Goal: Task Accomplishment & Management: Use online tool/utility

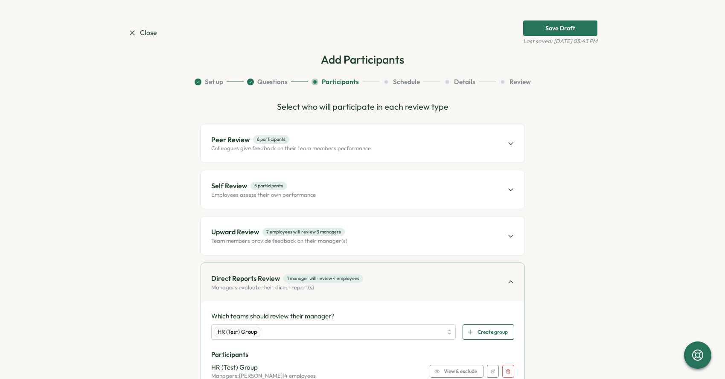
scroll to position [103, 0]
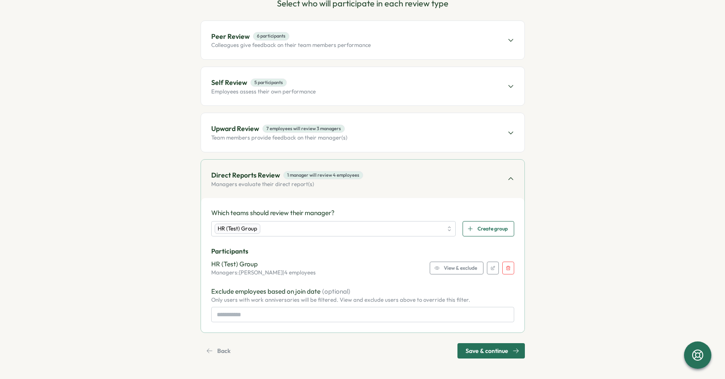
click at [235, 47] on p "Colleagues give feedback on their team members performance" at bounding box center [291, 45] width 160 height 8
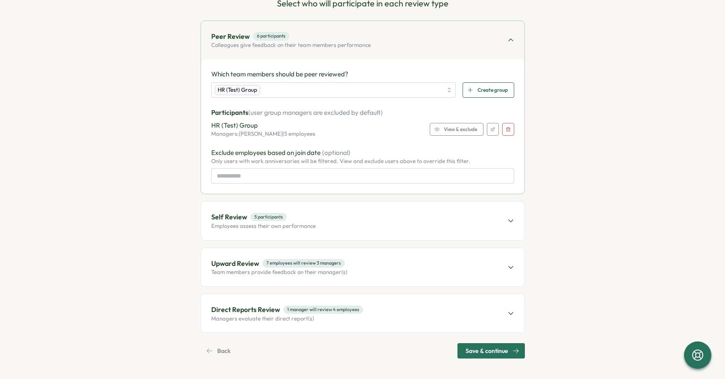
click at [485, 89] on span "Create group" at bounding box center [492, 90] width 30 height 15
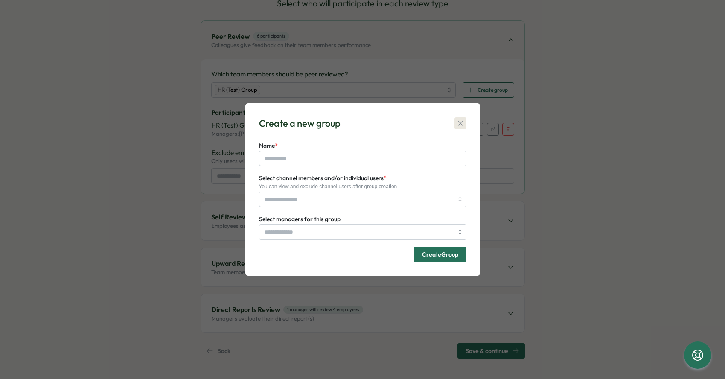
click at [460, 123] on icon "button" at bounding box center [460, 123] width 9 height 9
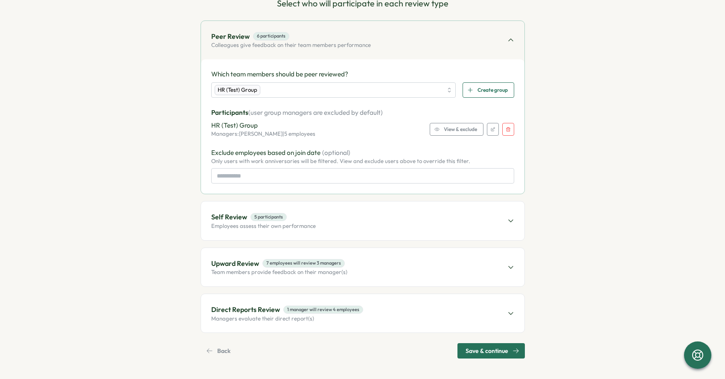
click at [256, 320] on p "Managers evaluate their direct report(s)" at bounding box center [287, 319] width 152 height 8
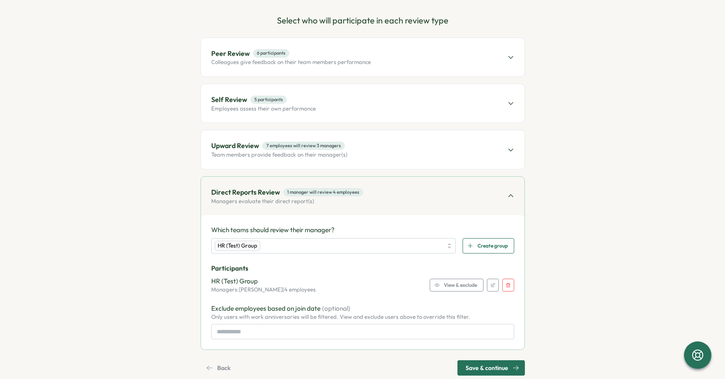
scroll to position [94, 0]
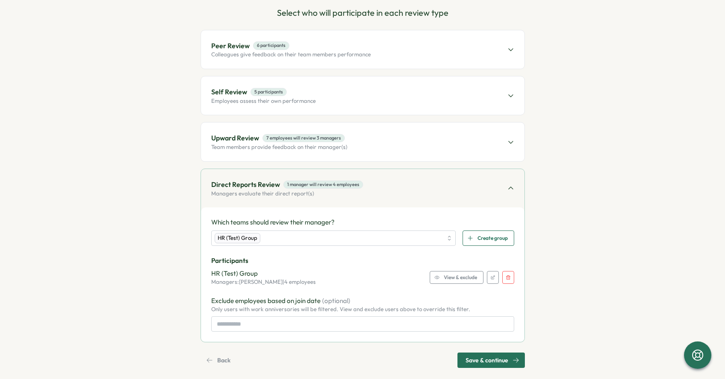
click at [369, 55] on div "Peer Review 6 participants Colleagues give feedback on their team members perfo…" at bounding box center [362, 49] width 323 height 38
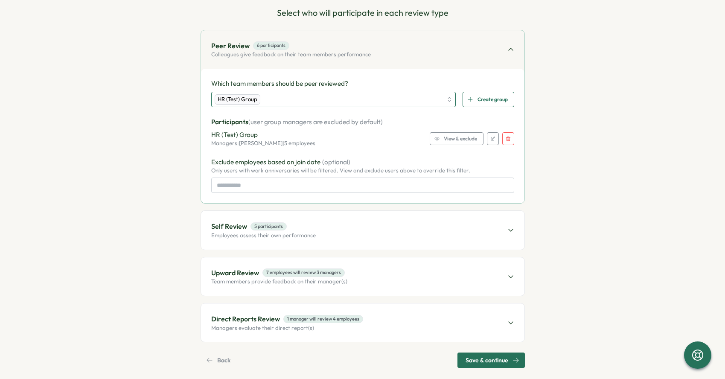
click at [406, 93] on div "HR (Test) Group" at bounding box center [329, 99] width 228 height 15
click at [239, 98] on div "HR (Test) Group" at bounding box center [238, 99] width 46 height 10
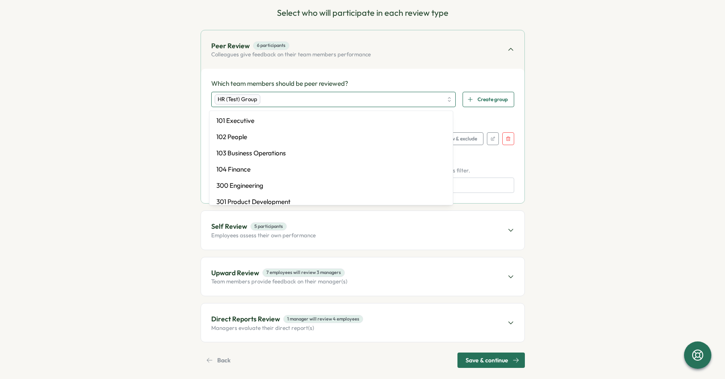
click at [261, 99] on div "HR (Test) Group" at bounding box center [329, 99] width 228 height 15
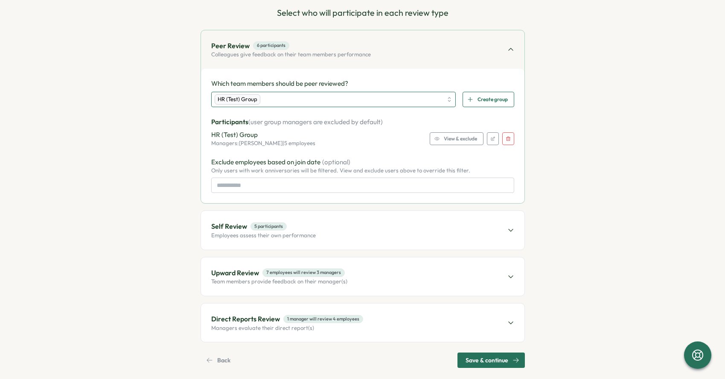
click at [240, 100] on div "HR (Test) Group" at bounding box center [238, 99] width 46 height 10
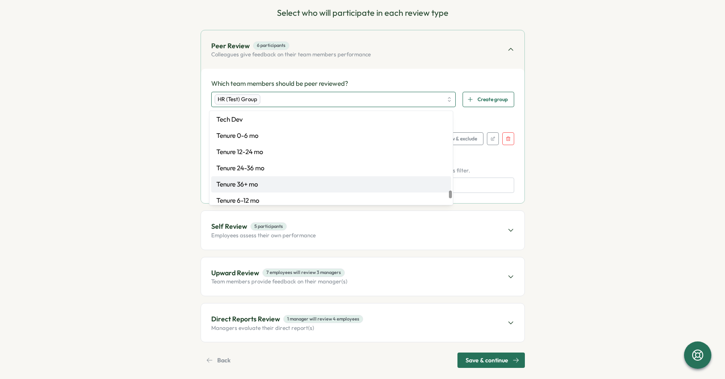
scroll to position [1580, 0]
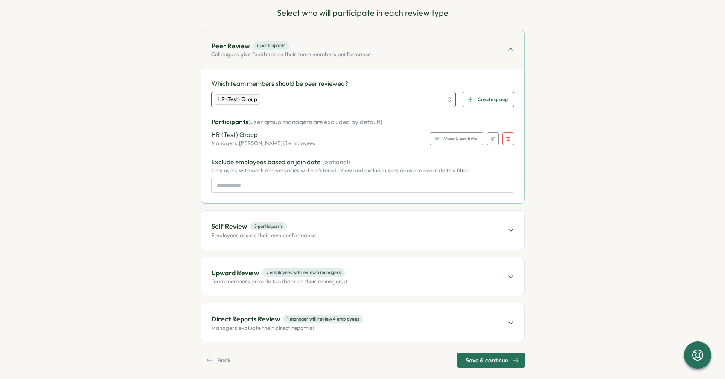
click at [237, 102] on div "HR (Test) Group" at bounding box center [238, 99] width 46 height 10
click at [509, 142] on button "button" at bounding box center [508, 138] width 12 height 13
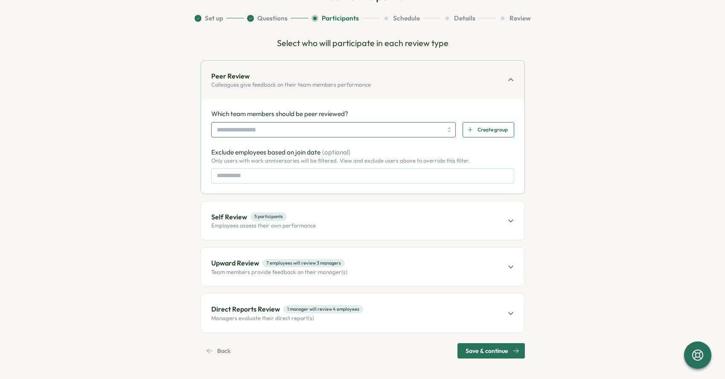
click at [302, 130] on input "search" at bounding box center [330, 129] width 226 height 15
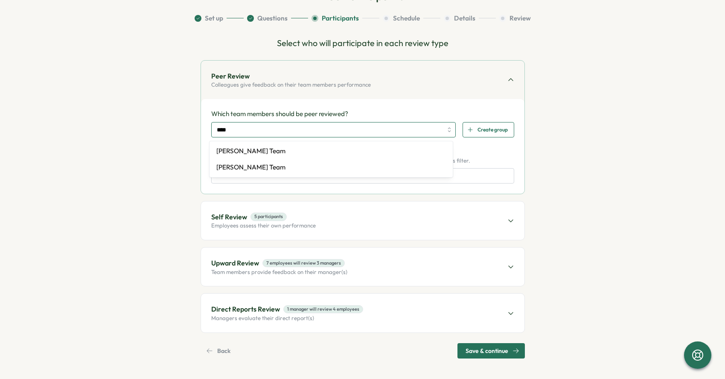
type input "*****"
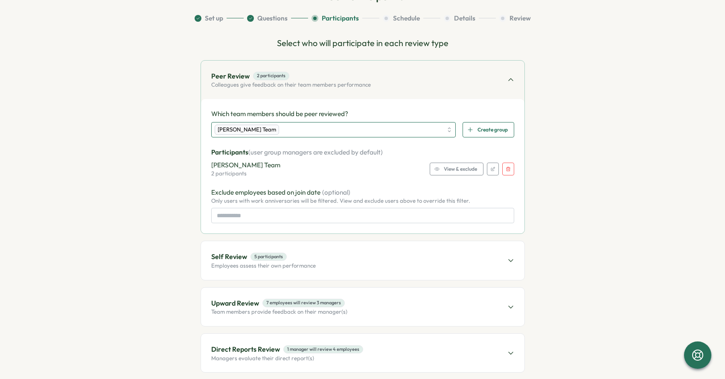
click at [311, 129] on div "[PERSON_NAME] Team" at bounding box center [329, 129] width 228 height 15
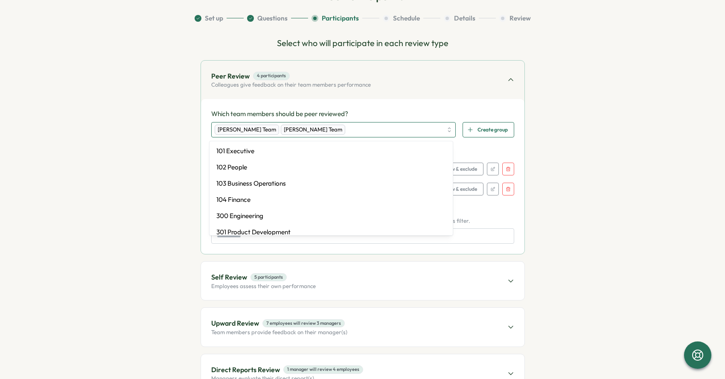
click at [359, 128] on div "[PERSON_NAME] Team [PERSON_NAME] Team" at bounding box center [329, 129] width 228 height 15
type input "***"
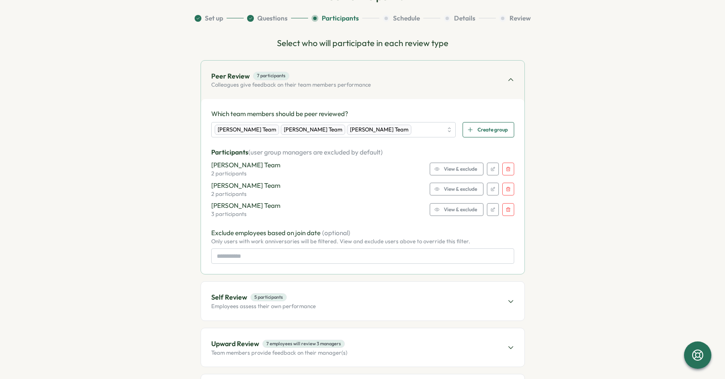
click at [465, 211] on span "View & exclude" at bounding box center [460, 210] width 33 height 12
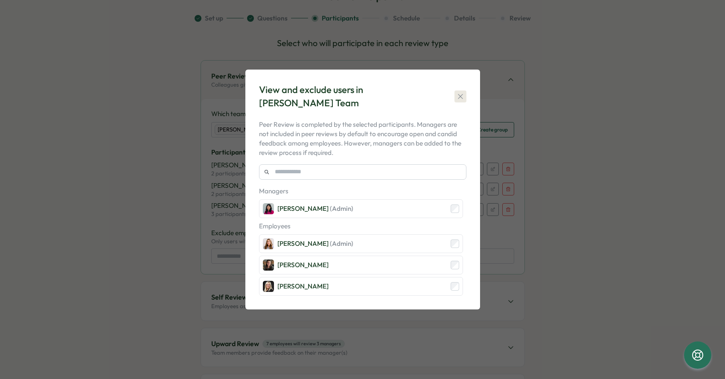
click at [461, 99] on icon "button" at bounding box center [460, 96] width 9 height 9
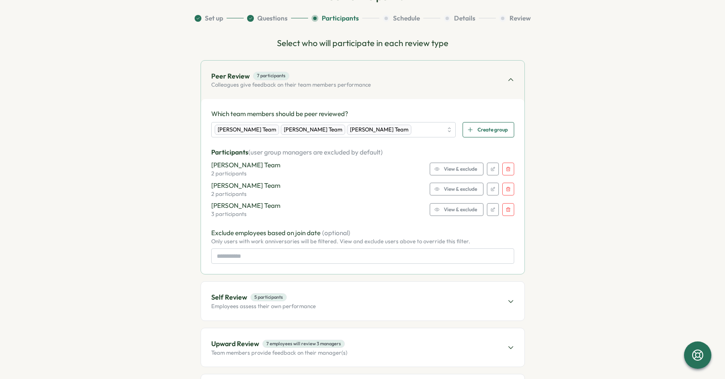
click at [487, 168] on button "button" at bounding box center [493, 169] width 12 height 13
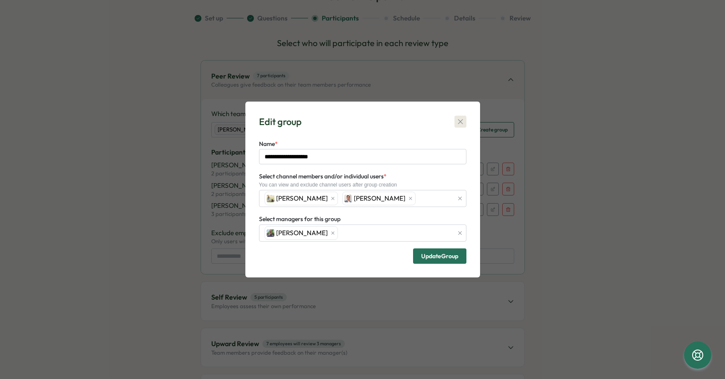
click at [459, 123] on icon "button" at bounding box center [460, 121] width 9 height 9
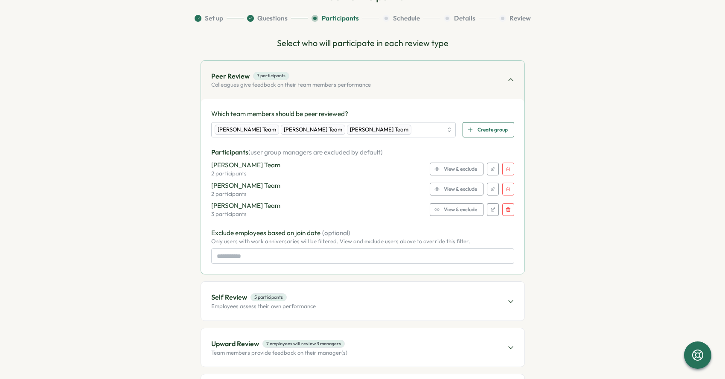
click at [490, 191] on icon "button" at bounding box center [492, 188] width 5 height 5
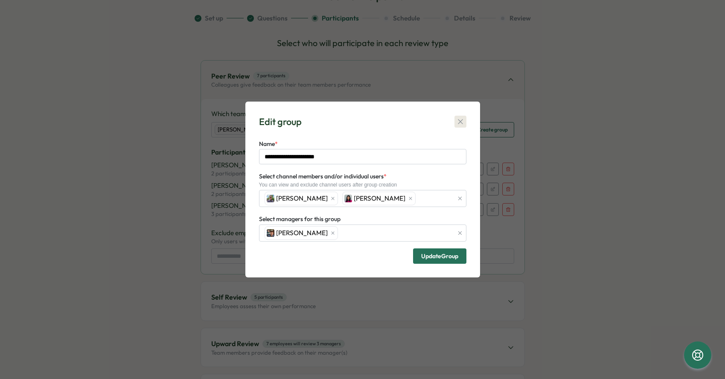
click at [454, 123] on button "button" at bounding box center [460, 122] width 12 height 12
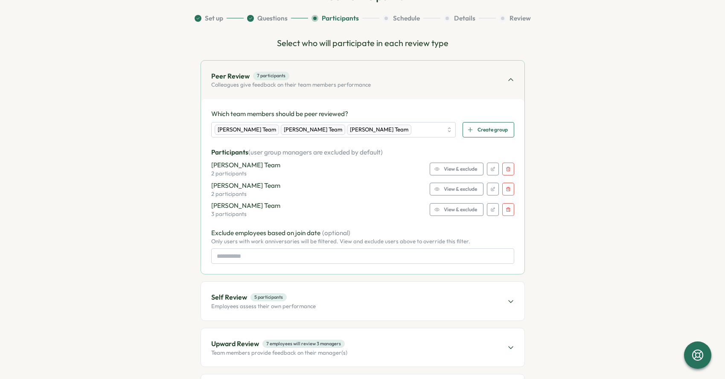
click at [492, 171] on button "button" at bounding box center [493, 169] width 12 height 13
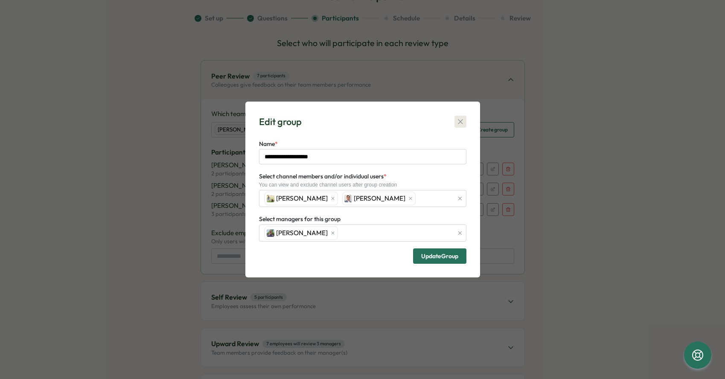
click at [460, 122] on icon "button" at bounding box center [460, 121] width 5 height 5
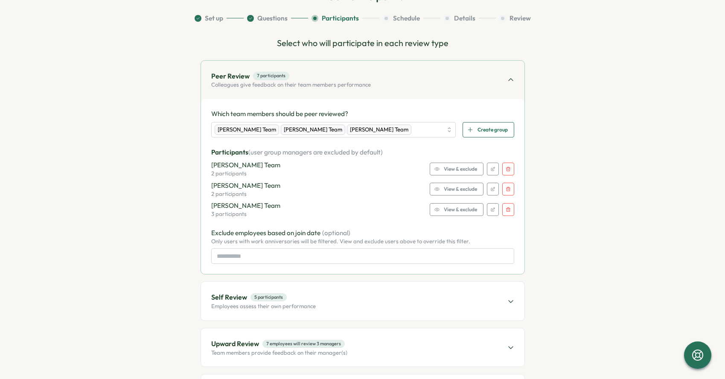
click at [490, 194] on button "button" at bounding box center [493, 189] width 12 height 13
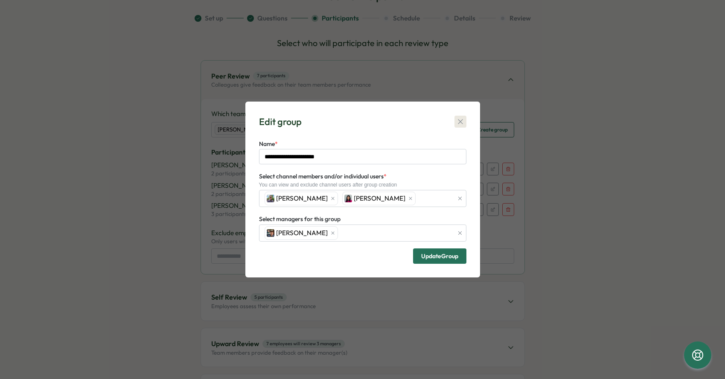
click at [460, 120] on icon "button" at bounding box center [460, 121] width 9 height 9
